Goal: Task Accomplishment & Management: Use online tool/utility

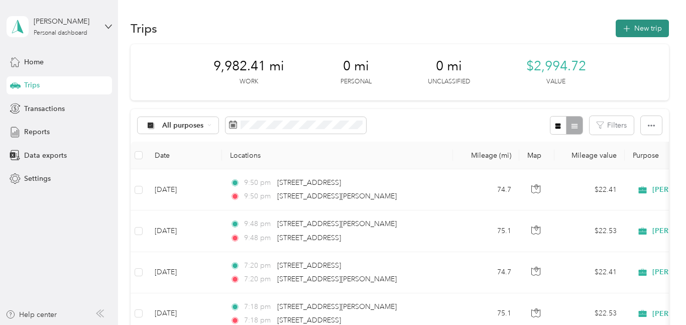
click at [639, 26] on button "New trip" at bounding box center [642, 29] width 53 height 18
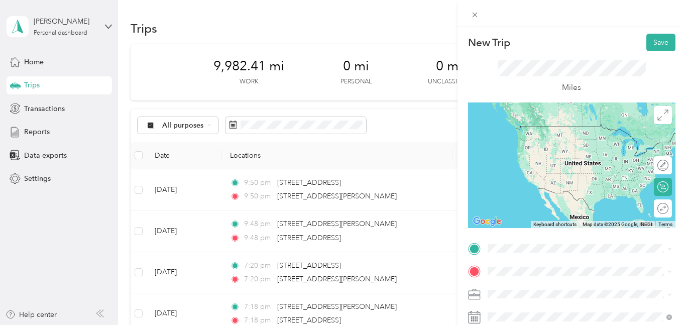
click at [521, 279] on div "[STREET_ADDRESS][US_STATE]" at bounding box center [579, 284] width 177 height 14
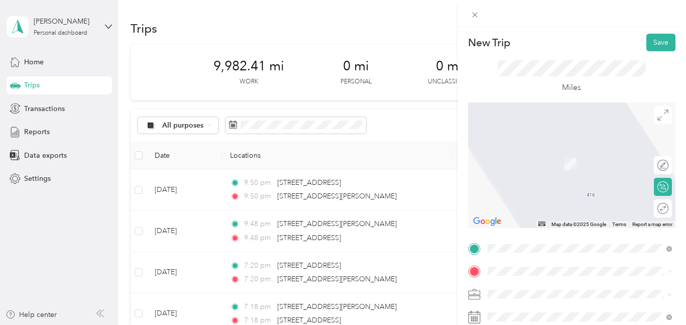
click at [537, 154] on div "TEAM [PERSON_NAME] IGA" at bounding box center [588, 151] width 162 height 13
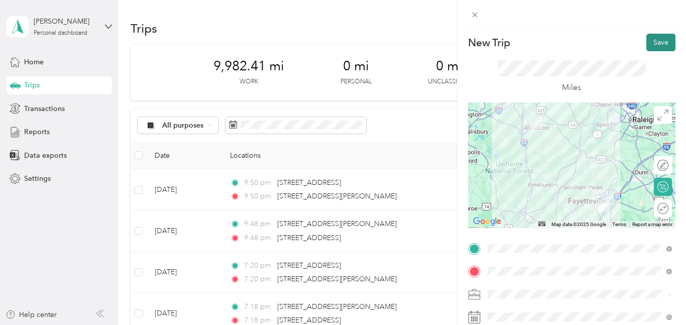
click at [665, 36] on button "Save" at bounding box center [661, 43] width 29 height 18
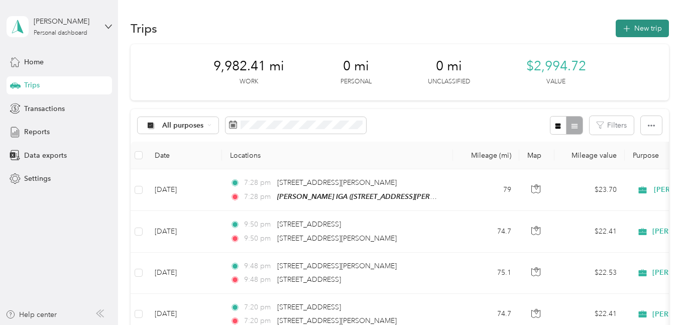
click at [647, 26] on button "New trip" at bounding box center [642, 29] width 53 height 18
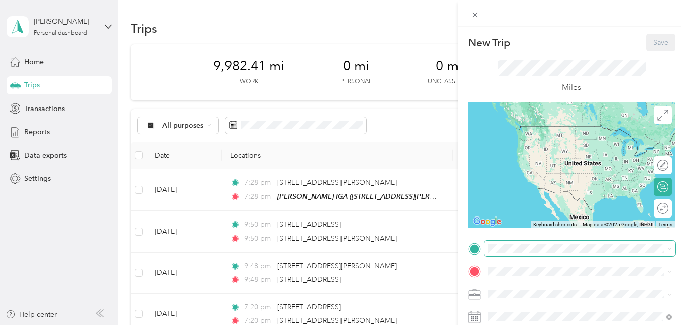
click at [487, 244] on span at bounding box center [579, 249] width 191 height 16
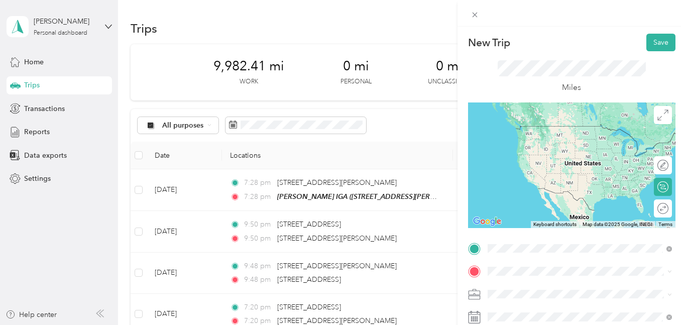
click at [545, 129] on strong "[PERSON_NAME] IGA" at bounding box center [578, 131] width 74 height 9
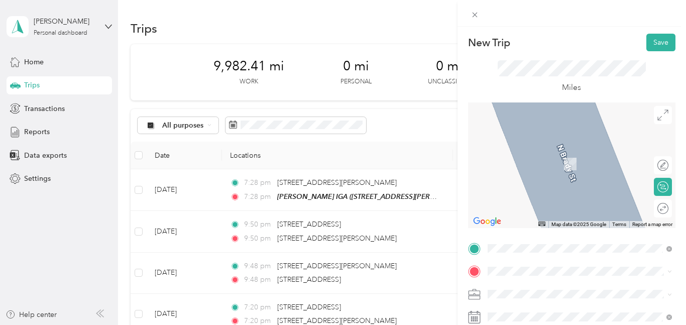
click at [505, 245] on div "[STREET_ADDRESS][US_STATE]" at bounding box center [579, 243] width 177 height 14
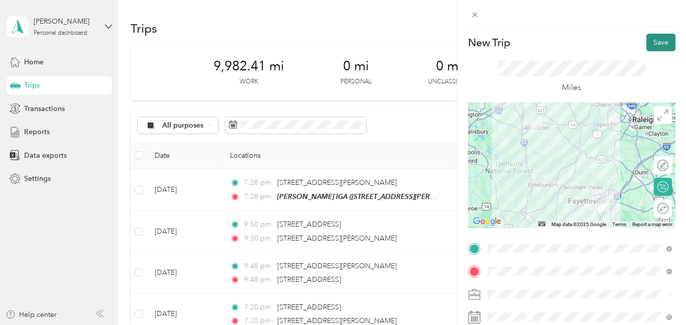
click at [664, 38] on button "Save" at bounding box center [661, 43] width 29 height 18
